Goal: Information Seeking & Learning: Check status

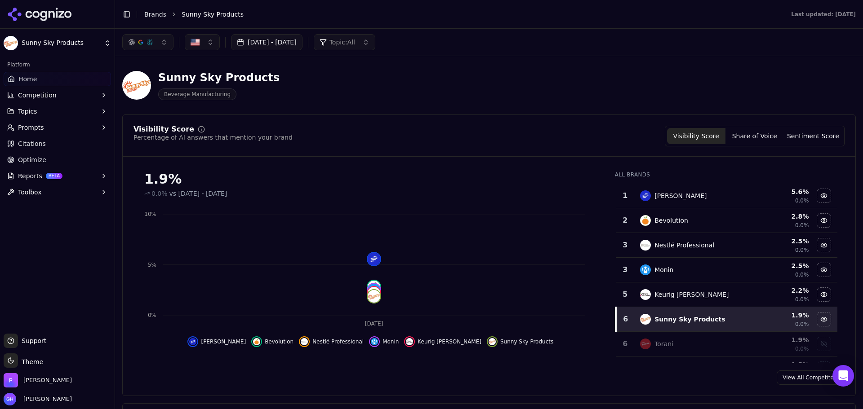
click at [289, 34] on button "[DATE] - [DATE]" at bounding box center [266, 42] width 71 height 16
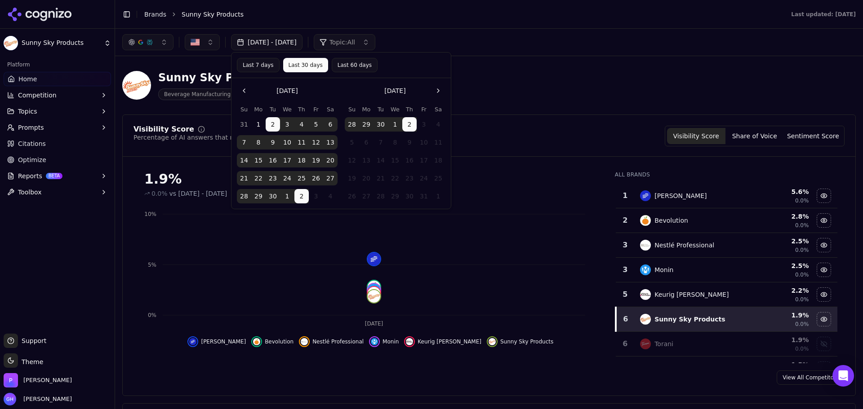
click at [251, 92] on button "Go to the Previous Month" at bounding box center [244, 91] width 14 height 14
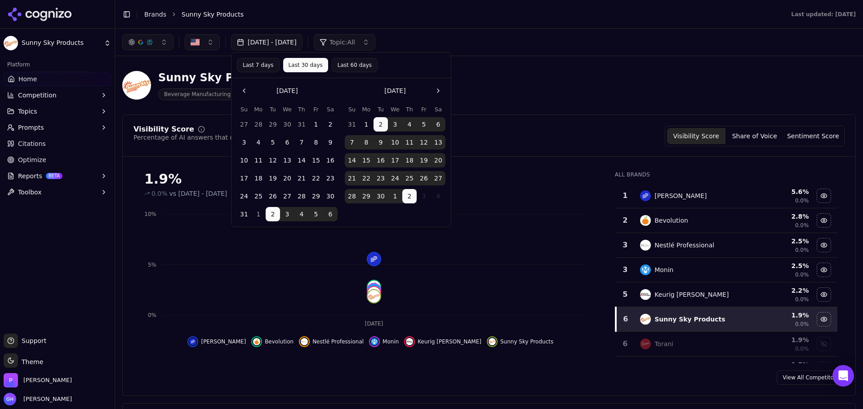
click at [277, 133] on tbody "27 28 29 30 31 1 2 3 4 5 6 7 8 9 10 11 12 13 14 15 16 17 18 19 20 21 22 23 24 2…" at bounding box center [287, 168] width 101 height 108
click at [269, 121] on button "29" at bounding box center [273, 124] width 14 height 14
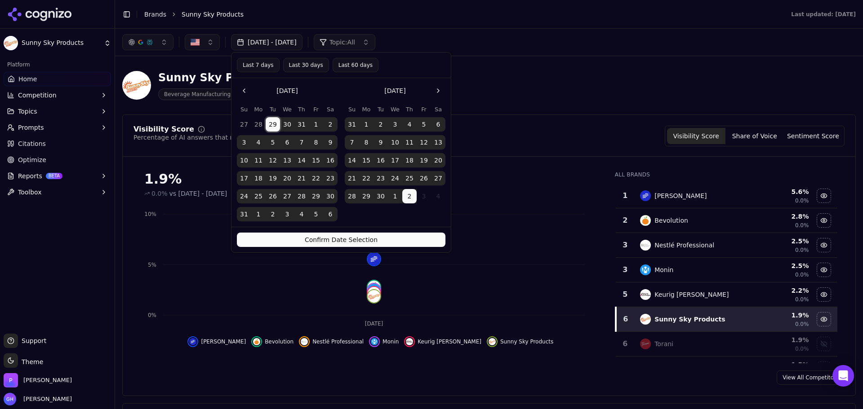
click at [331, 75] on div "Last 7 days Last 30 days Last 60 days" at bounding box center [340, 66] width 219 height 26
click at [339, 58] on button "Last 60 days" at bounding box center [356, 65] width 46 height 14
click at [367, 238] on button "Confirm Date Selection" at bounding box center [341, 240] width 209 height 14
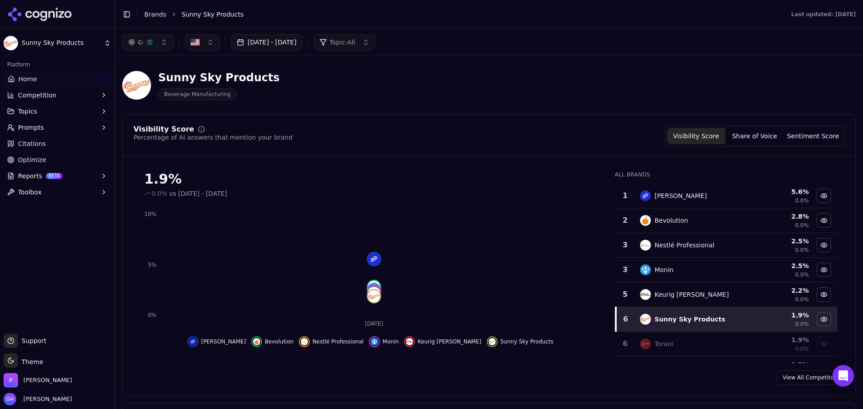
click at [298, 37] on button "[DATE] - [DATE]" at bounding box center [266, 42] width 71 height 16
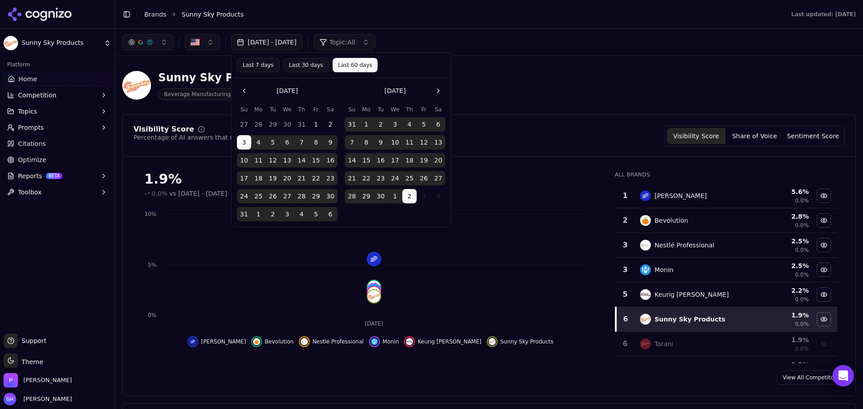
click at [418, 198] on td "3" at bounding box center [424, 196] width 14 height 14
click at [438, 90] on button "Go to the Next Month" at bounding box center [438, 91] width 14 height 14
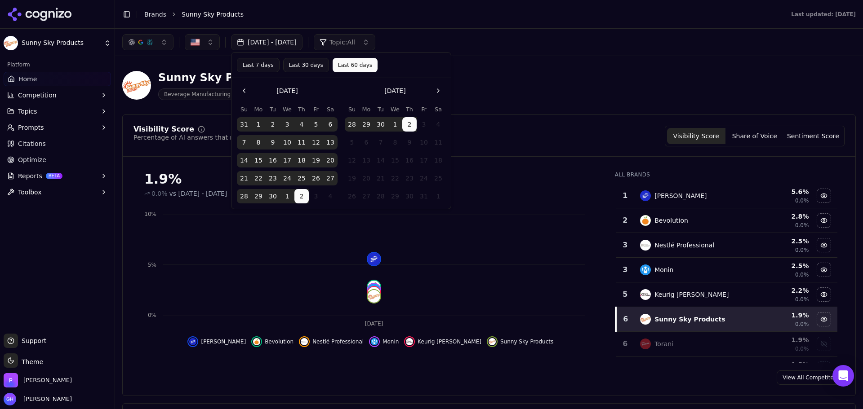
click at [413, 149] on td "9" at bounding box center [409, 142] width 14 height 14
click at [413, 127] on button "2" at bounding box center [409, 124] width 14 height 14
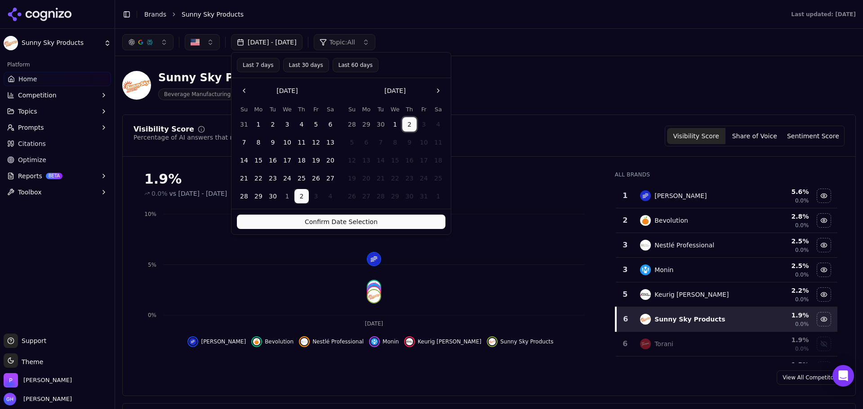
click at [390, 124] on button "1" at bounding box center [395, 124] width 14 height 14
click at [355, 226] on button "Confirm Date Selection" at bounding box center [341, 222] width 209 height 14
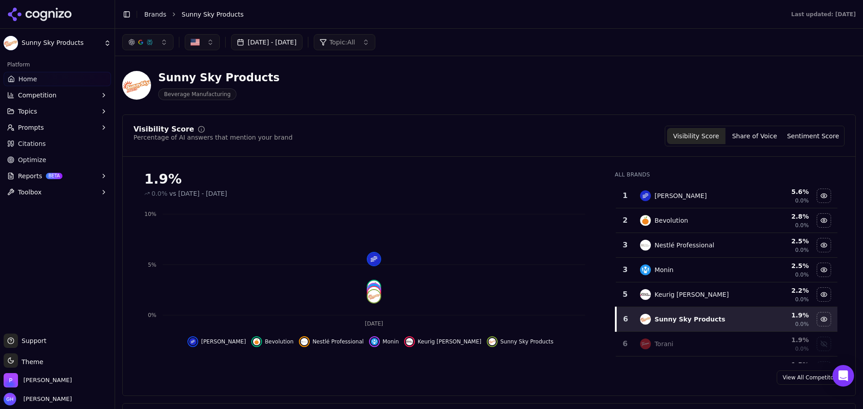
click at [302, 49] on button "[DATE] - [DATE]" at bounding box center [266, 42] width 71 height 16
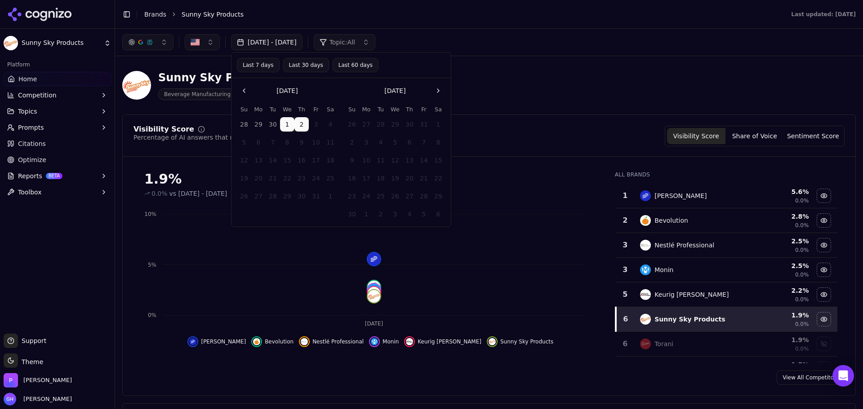
click at [242, 93] on button "Go to the Previous Month" at bounding box center [244, 91] width 14 height 14
click at [261, 123] on button "1" at bounding box center [258, 124] width 14 height 14
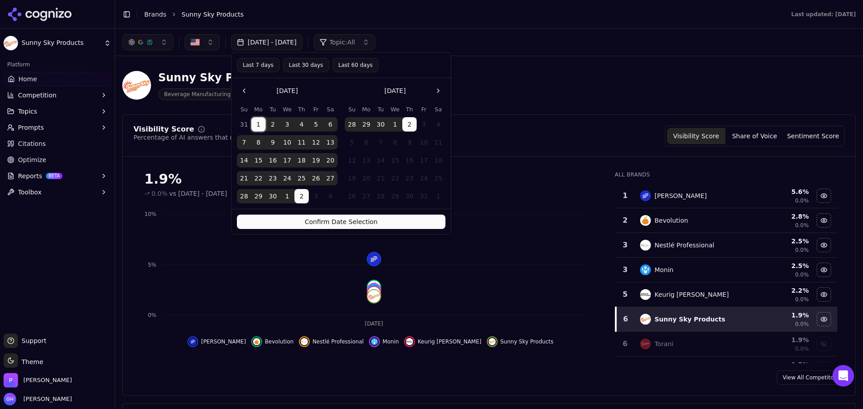
click at [315, 226] on button "Confirm Date Selection" at bounding box center [341, 222] width 209 height 14
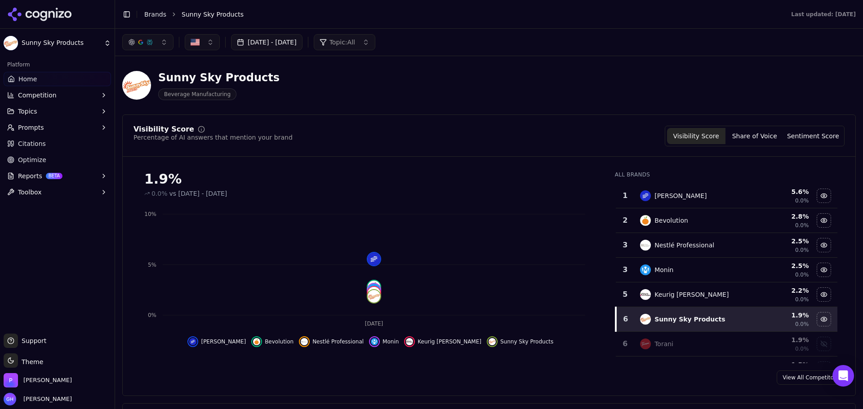
click at [579, 35] on div "[DATE] - [DATE] Topic: All" at bounding box center [488, 42] width 733 height 16
click at [380, 130] on div "Visibility Score Percentage of AI answers that mention your brand Visibility Sc…" at bounding box center [488, 136] width 711 height 21
click at [302, 40] on button "[DATE] - [DATE]" at bounding box center [266, 42] width 71 height 16
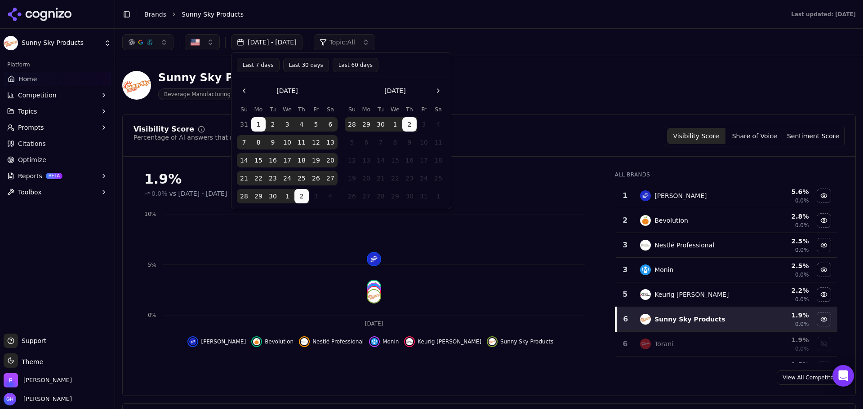
click at [253, 123] on button "1" at bounding box center [258, 124] width 14 height 14
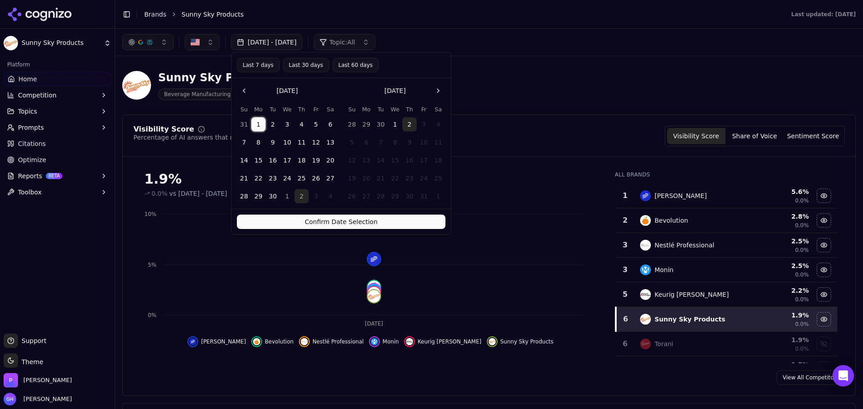
click at [379, 125] on button "30" at bounding box center [380, 124] width 14 height 14
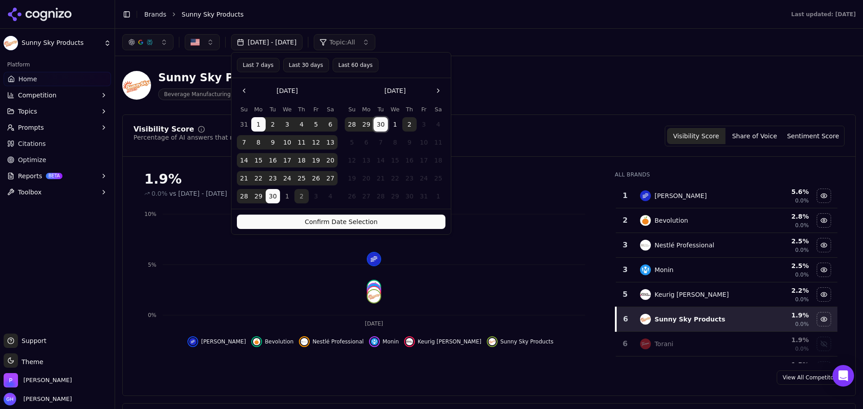
click at [398, 125] on button "1" at bounding box center [395, 124] width 14 height 14
click at [405, 125] on button "2" at bounding box center [409, 124] width 14 height 14
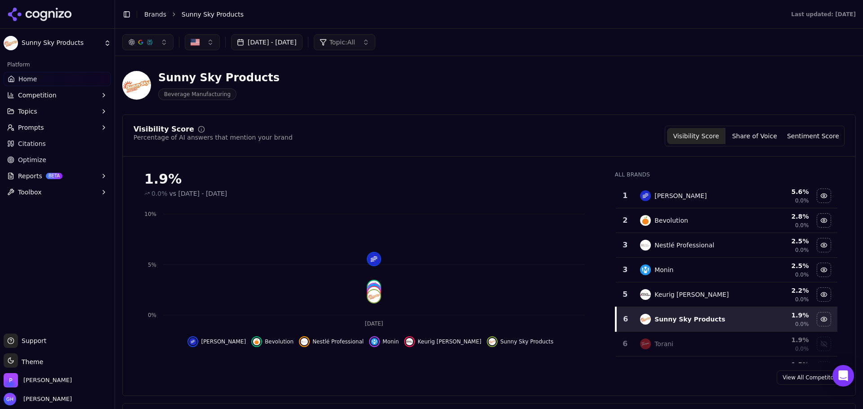
click at [749, 129] on button "Share of Voice" at bounding box center [754, 136] width 58 height 16
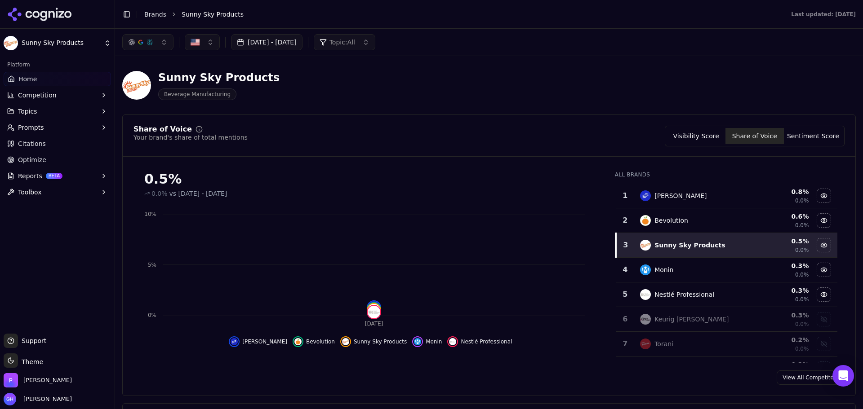
click at [787, 132] on button "Sentiment Score" at bounding box center [813, 136] width 58 height 16
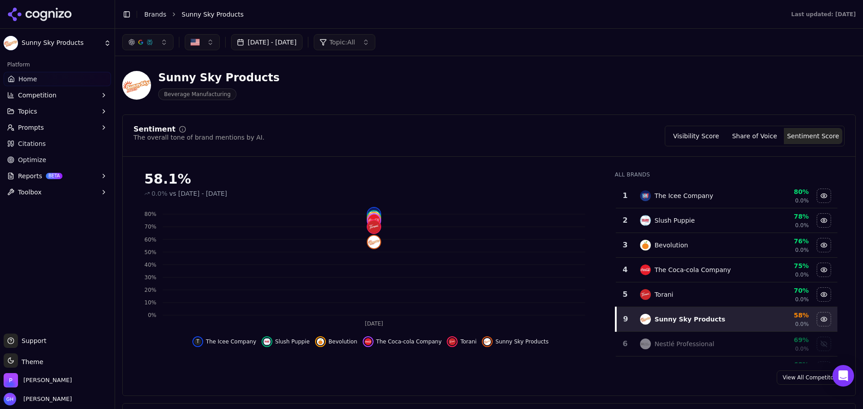
click at [701, 134] on button "Visibility Score" at bounding box center [696, 136] width 58 height 16
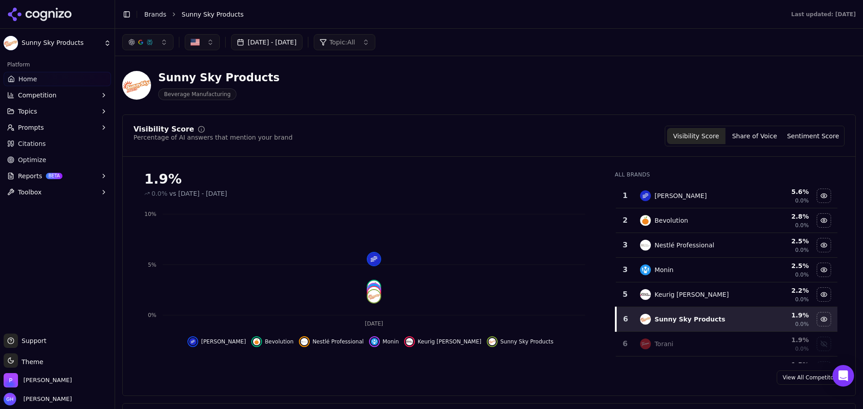
click at [302, 48] on button "[DATE] - [DATE]" at bounding box center [266, 42] width 71 height 16
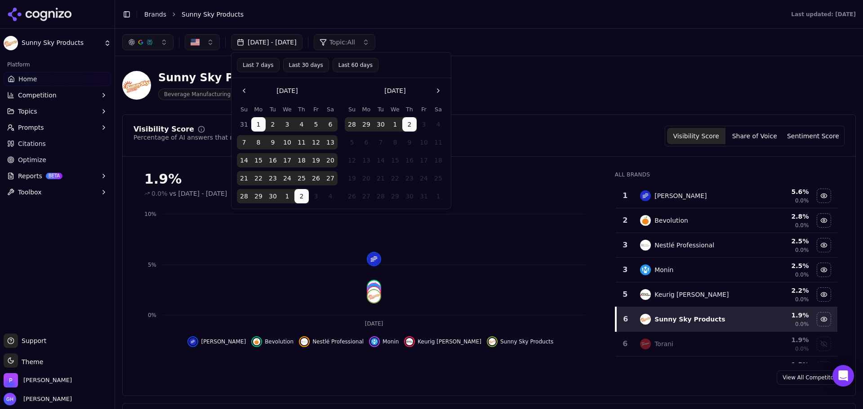
click at [575, 78] on div "Sunny Sky Products Beverage Manufacturing" at bounding box center [488, 85] width 733 height 44
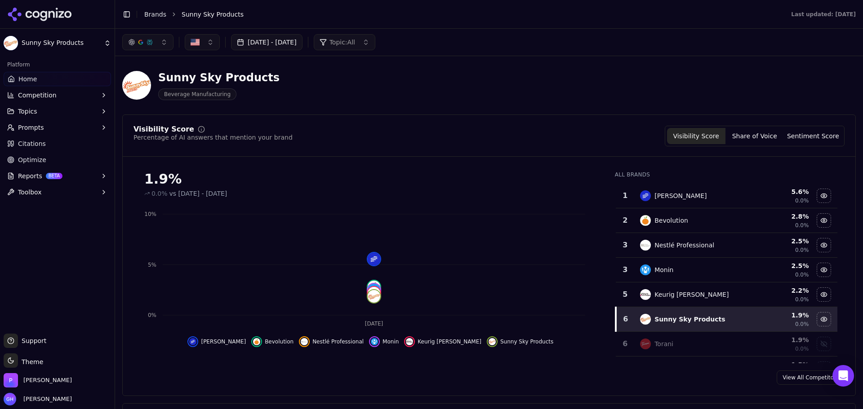
click at [65, 16] on icon at bounding box center [67, 14] width 7 height 7
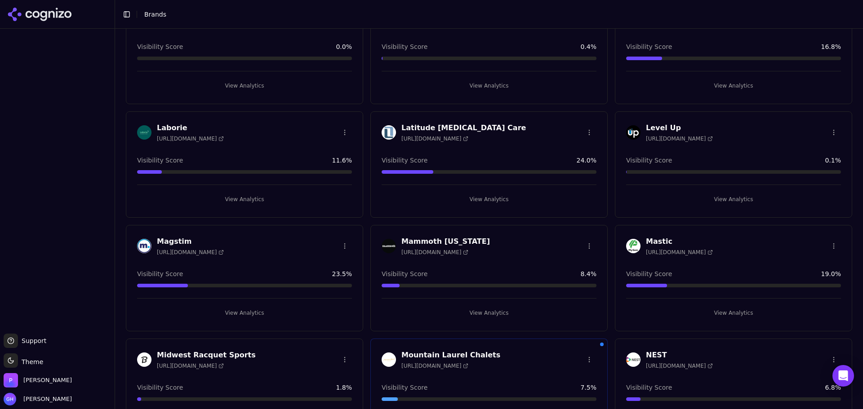
scroll to position [1354, 0]
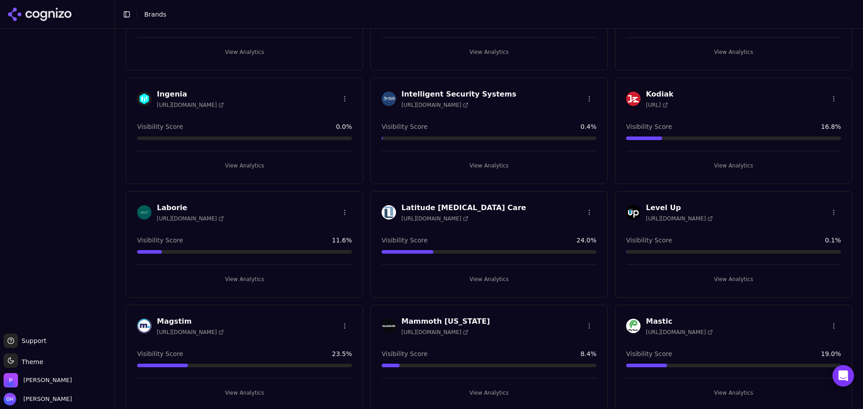
click at [729, 280] on button "View Analytics" at bounding box center [733, 279] width 215 height 14
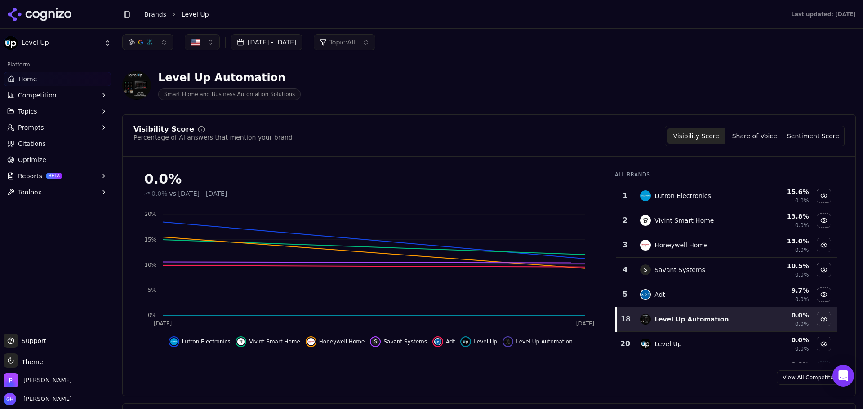
click at [64, 13] on icon at bounding box center [39, 14] width 65 height 13
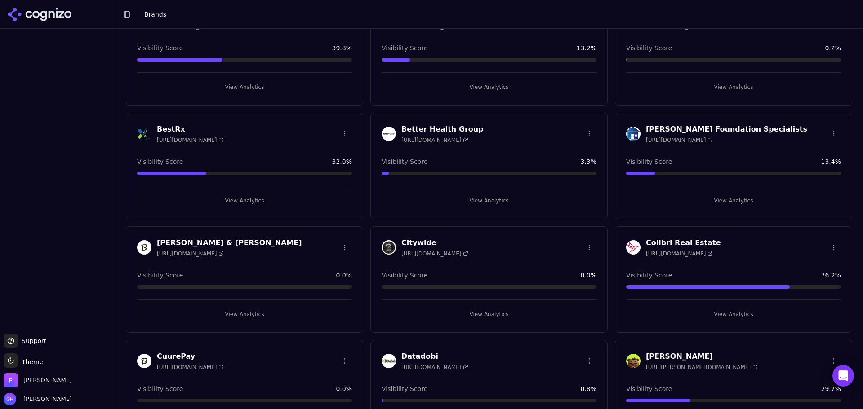
scroll to position [270, 0]
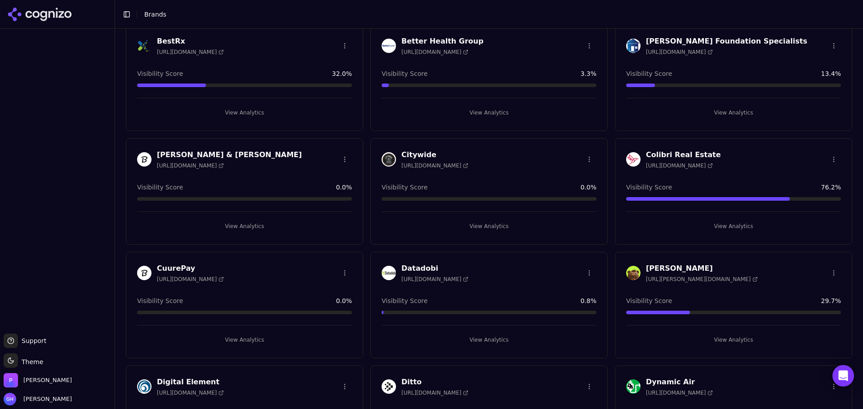
click at [486, 102] on div "View Analytics" at bounding box center [489, 109] width 215 height 22
click at [468, 119] on div "Better Health Group [URL][DOMAIN_NAME] Visibility Score 3.3 % View Analytics" at bounding box center [488, 78] width 237 height 107
click at [485, 110] on button "View Analytics" at bounding box center [489, 113] width 215 height 14
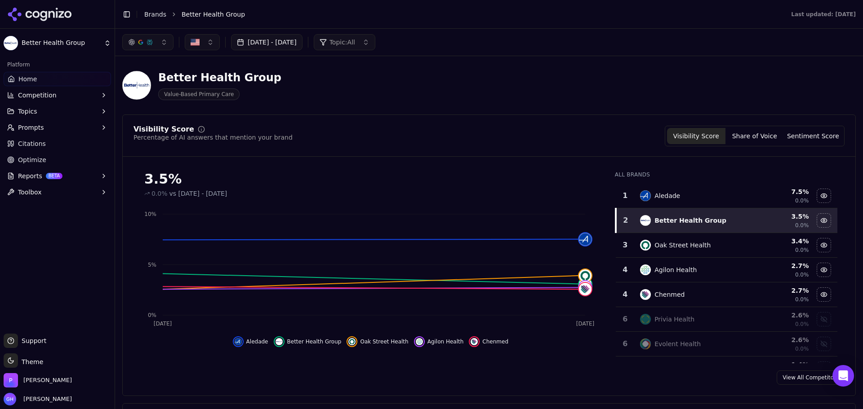
click at [388, 112] on header "Better Health Group Value-Based Primary Care" at bounding box center [488, 88] width 733 height 51
click at [313, 50] on div "[DATE] - [DATE] Topic: All" at bounding box center [489, 42] width 748 height 27
click at [302, 44] on button "[DATE] - [DATE]" at bounding box center [266, 42] width 71 height 16
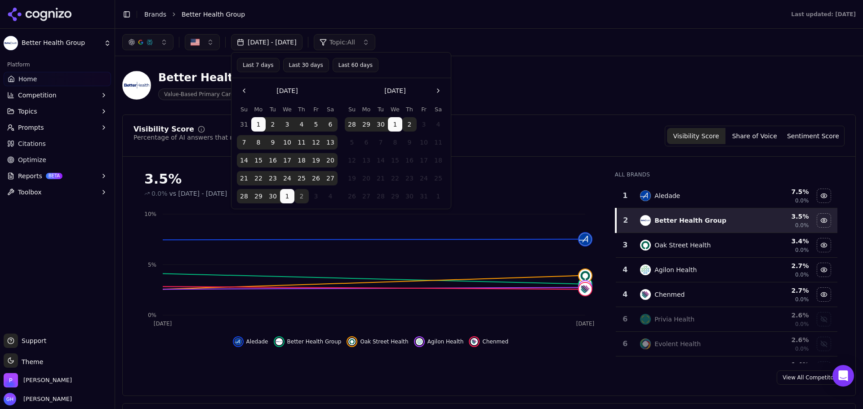
click at [409, 126] on button "2" at bounding box center [409, 124] width 14 height 14
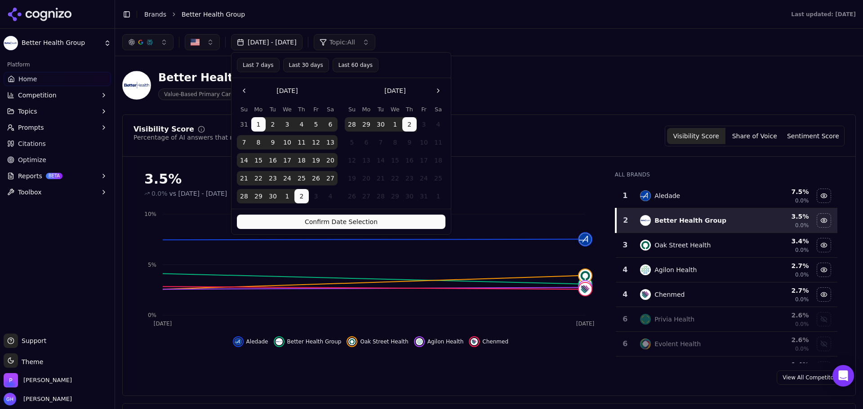
click at [364, 225] on button "Confirm Date Selection" at bounding box center [341, 222] width 209 height 14
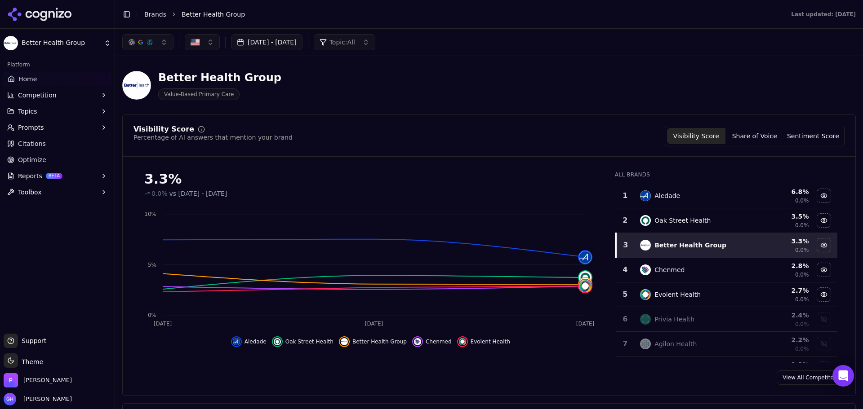
click at [145, 17] on link "Brands" at bounding box center [155, 14] width 22 height 7
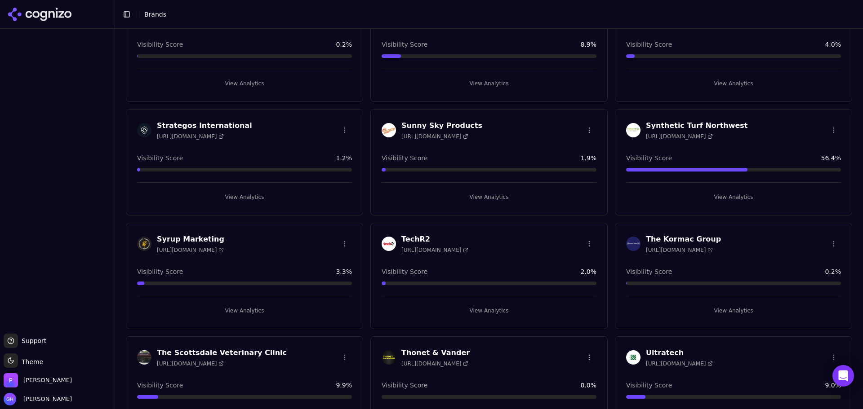
scroll to position [2463, 0]
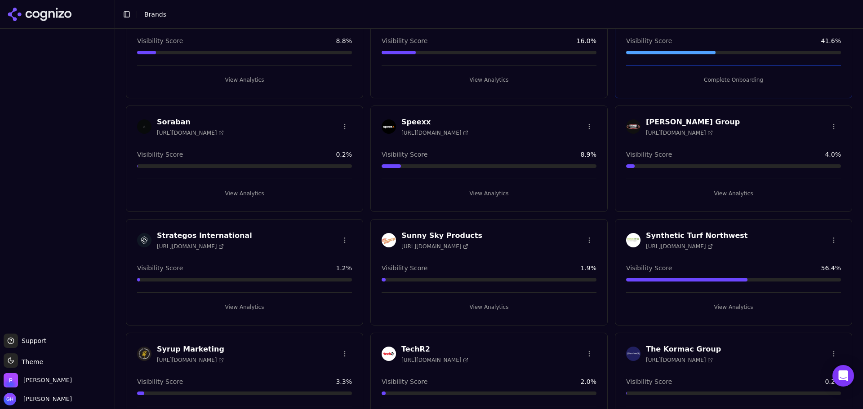
click at [447, 243] on span "[URL][DOMAIN_NAME]" at bounding box center [434, 246] width 67 height 7
click at [463, 300] on button "View Analytics" at bounding box center [489, 307] width 215 height 14
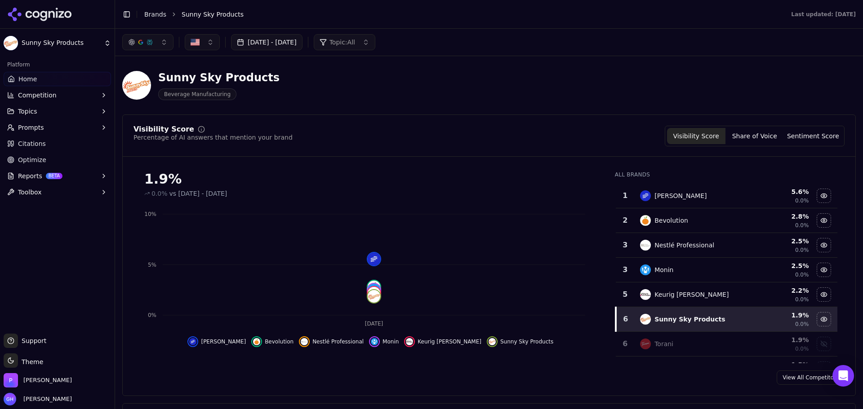
click at [302, 45] on button "[DATE] - [DATE]" at bounding box center [266, 42] width 71 height 16
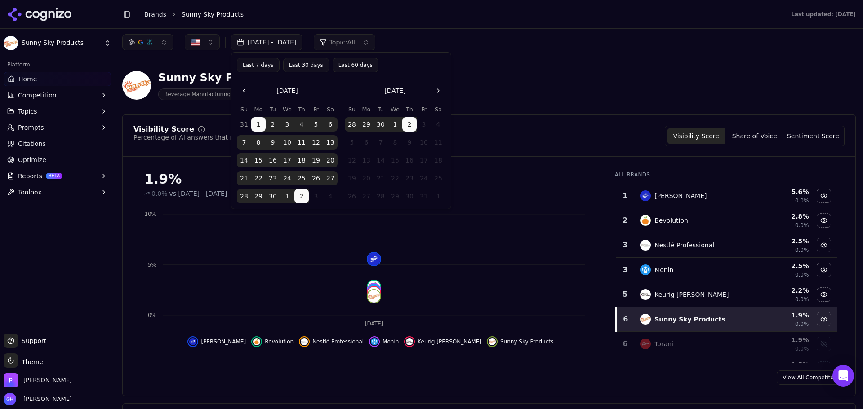
click at [413, 118] on button "2" at bounding box center [409, 124] width 14 height 14
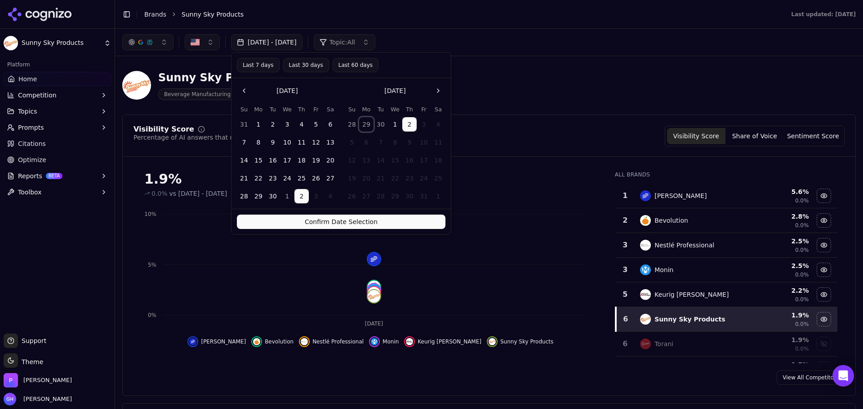
click at [360, 124] on button "29" at bounding box center [366, 124] width 14 height 14
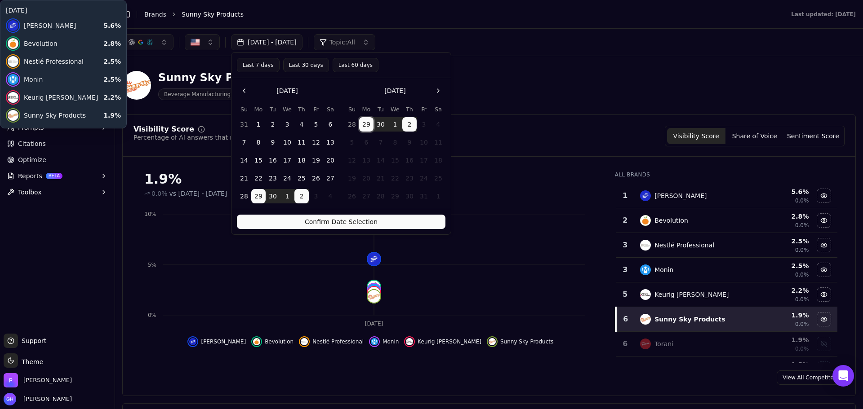
click at [378, 237] on icon "[DATE] 0% 5% 10%" at bounding box center [368, 268] width 470 height 126
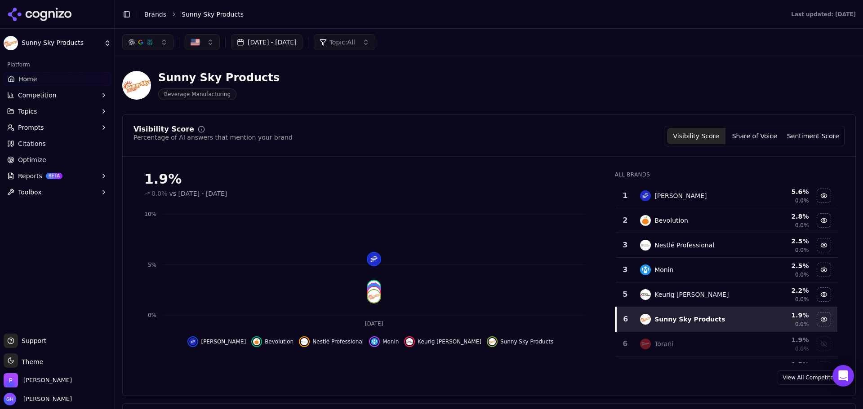
click at [298, 50] on button "[DATE] - [DATE]" at bounding box center [266, 42] width 71 height 16
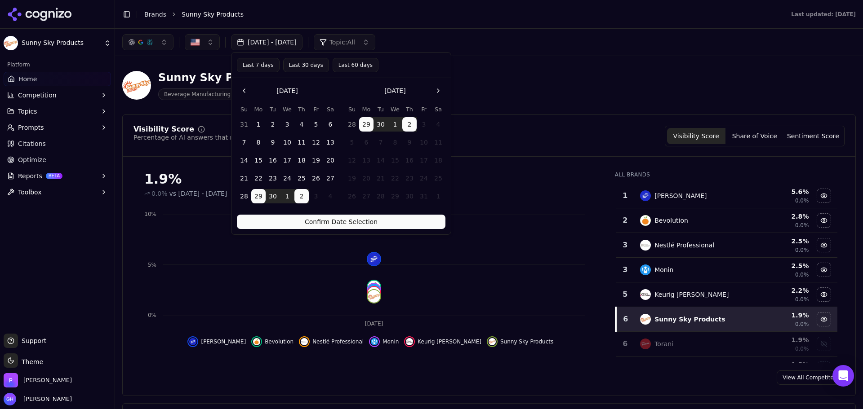
click at [309, 222] on button "Confirm Date Selection" at bounding box center [341, 222] width 209 height 14
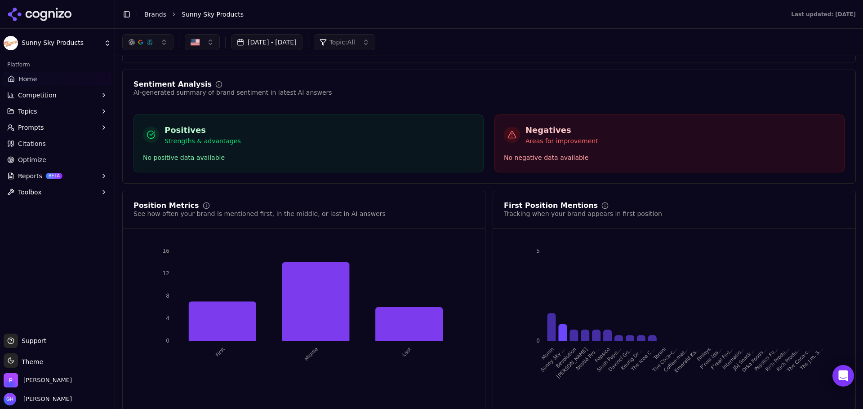
scroll to position [1169, 0]
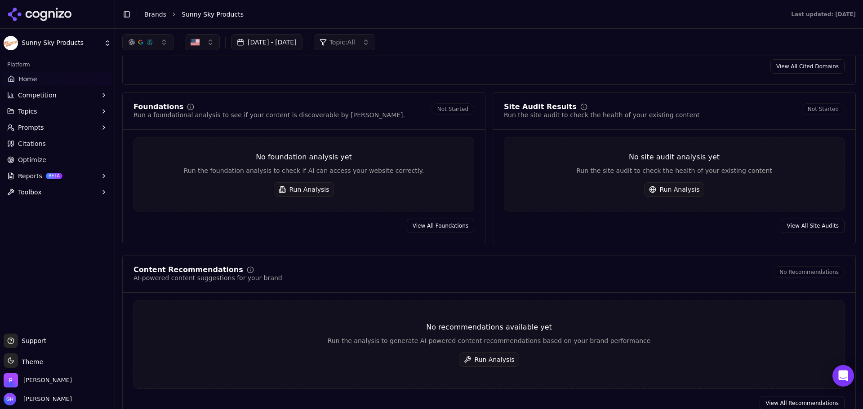
click at [565, 46] on div "[DATE] - [DATE] Topic: All" at bounding box center [488, 42] width 733 height 16
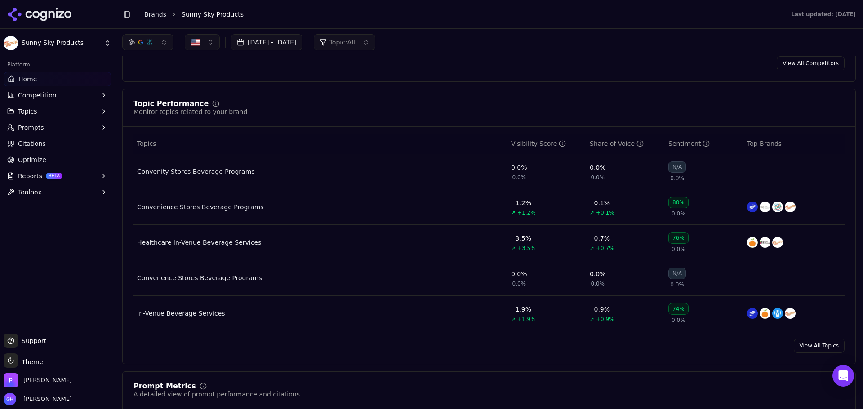
scroll to position [0, 0]
